Goal: Find contact information: Find contact information

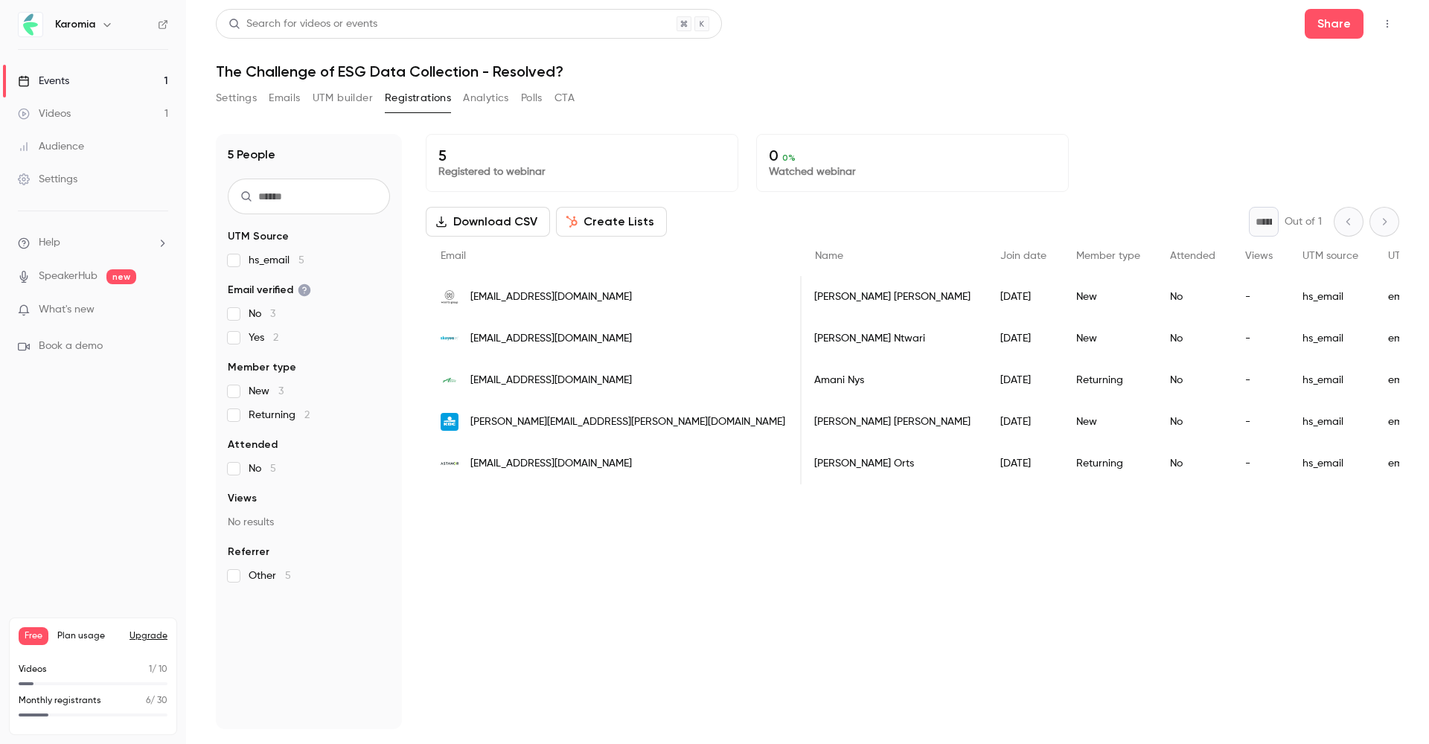
scroll to position [0, 4]
click at [598, 287] on div "Isabel RODRIGUEZ" at bounding box center [890, 297] width 186 height 42
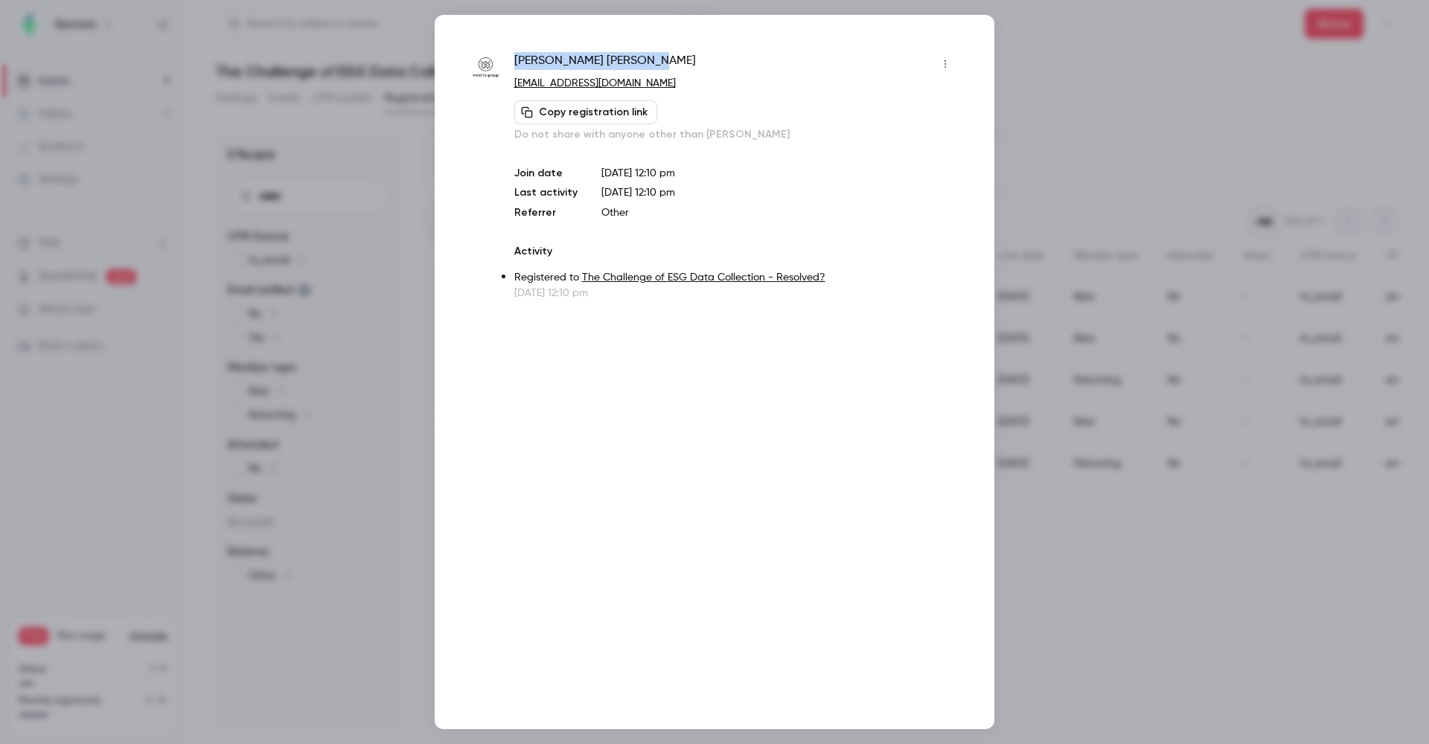
drag, startPoint x: 623, startPoint y: 54, endPoint x: 536, endPoint y: 58, distance: 87.2
click at [507, 60] on div "Isabel RODRIGUEZ irodriguez@weertsgroup.com Copy registration link Do not share…" at bounding box center [714, 176] width 485 height 249
copy span "Isabel RODRIGUEZ"
drag, startPoint x: 1151, startPoint y: 85, endPoint x: 1175, endPoint y: 41, distance: 50.0
click at [598, 84] on div at bounding box center [714, 372] width 1429 height 744
